Goal: Book appointment/travel/reservation

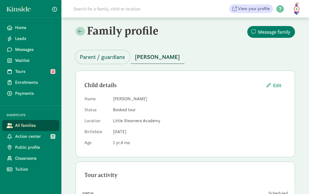
click at [111, 57] on span "Parent / guardians" at bounding box center [102, 57] width 45 height 9
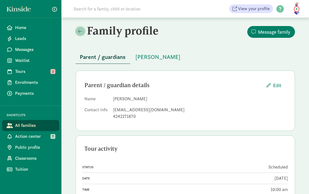
click at [81, 33] on span at bounding box center [80, 31] width 4 height 4
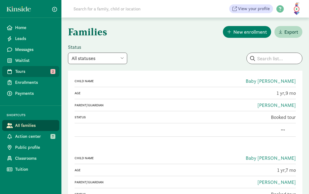
click at [46, 69] on span "Tours" at bounding box center [35, 71] width 40 height 7
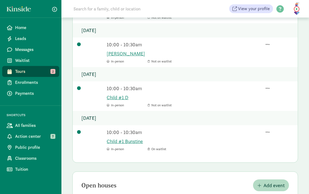
scroll to position [143, 0]
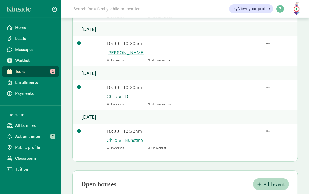
click at [118, 98] on link "Child #1 D" at bounding box center [200, 96] width 187 height 7
